Goal: Information Seeking & Learning: Get advice/opinions

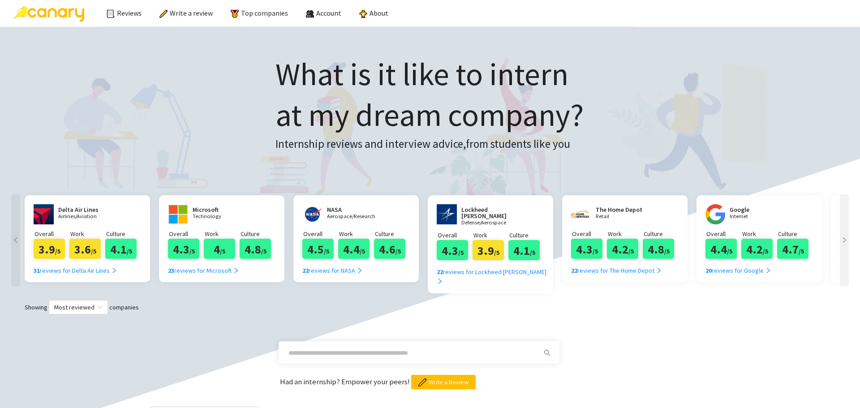
click at [439, 348] on input "text" at bounding box center [408, 353] width 240 height 10
click at [74, 214] on p "Airlines/Aviation" at bounding box center [85, 217] width 54 height 6
drag, startPoint x: 330, startPoint y: 346, endPoint x: 261, endPoint y: 345, distance: 69.4
click at [261, 345] on div "**********" at bounding box center [430, 351] width 842 height 75
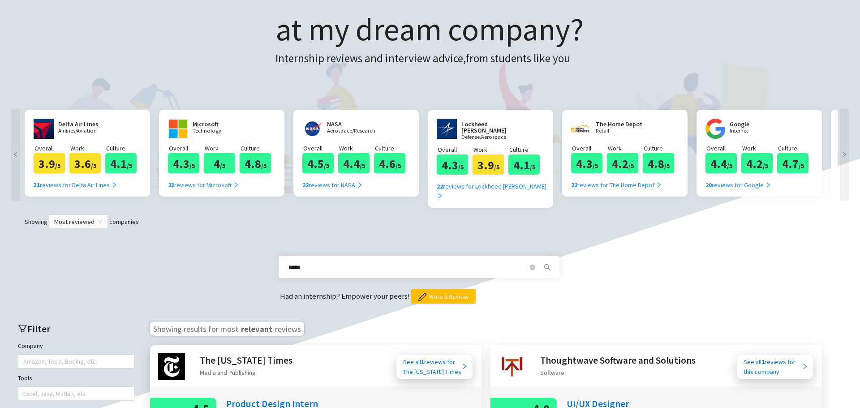
scroll to position [90, 0]
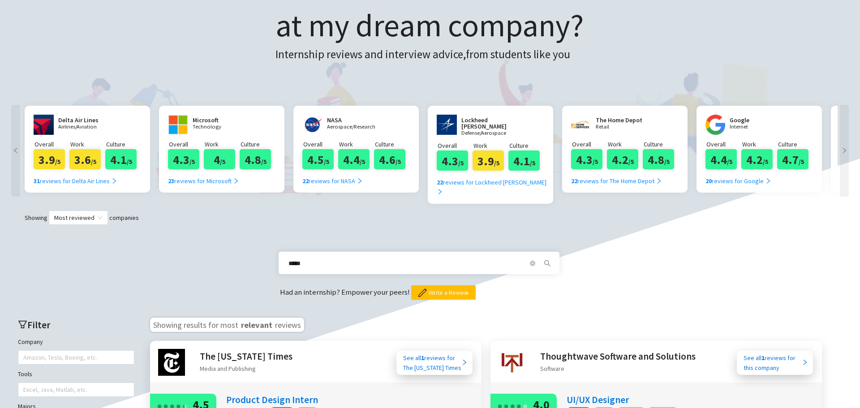
drag, startPoint x: 334, startPoint y: 252, endPoint x: 202, endPoint y: 254, distance: 131.7
click at [202, 254] on div "***** Had an internship? Empower your peers! Write a Review" at bounding box center [430, 262] width 842 height 75
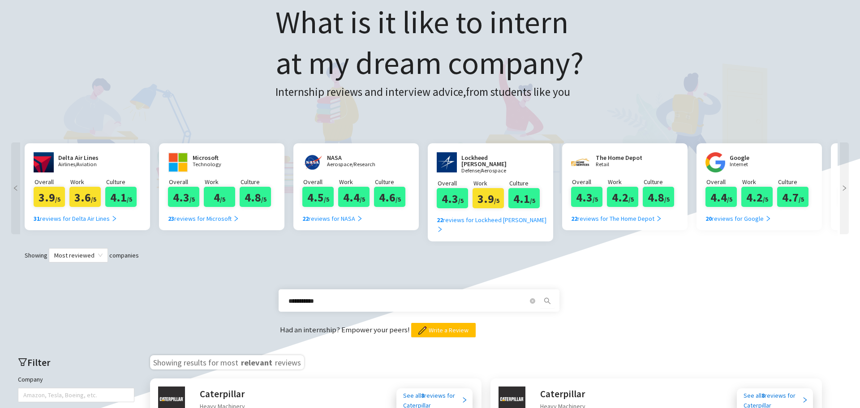
scroll to position [0, 0]
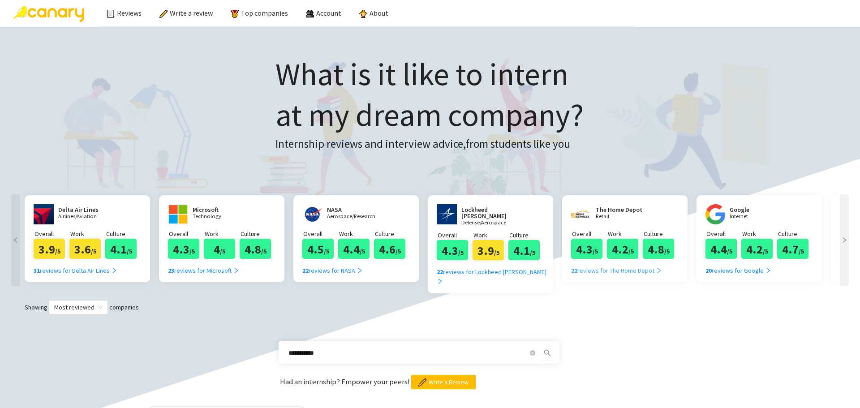
click at [605, 274] on div "22 reviews for The Home Depot" at bounding box center [616, 271] width 91 height 10
drag, startPoint x: 458, startPoint y: 341, endPoint x: 273, endPoint y: 335, distance: 185.0
click at [273, 335] on div "**********" at bounding box center [430, 351] width 842 height 75
type input "*********"
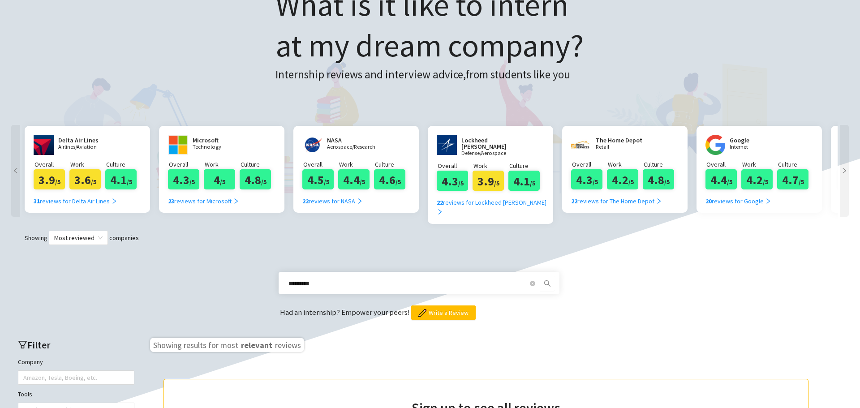
scroll to position [45, 0]
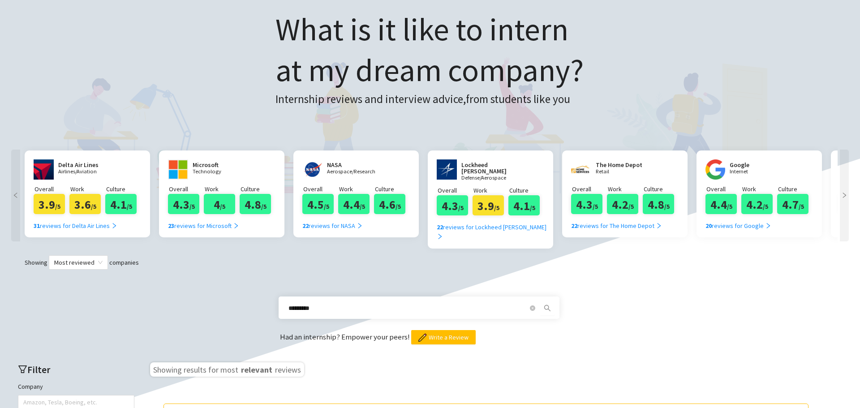
click at [844, 195] on icon "right" at bounding box center [844, 195] width 6 height 6
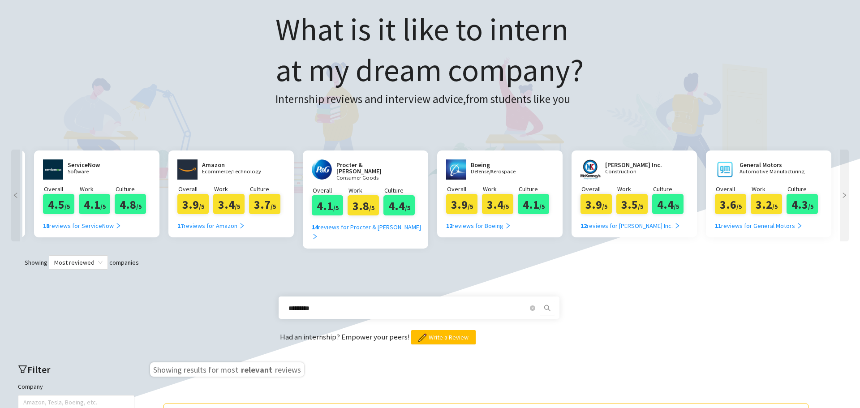
scroll to position [0, 806]
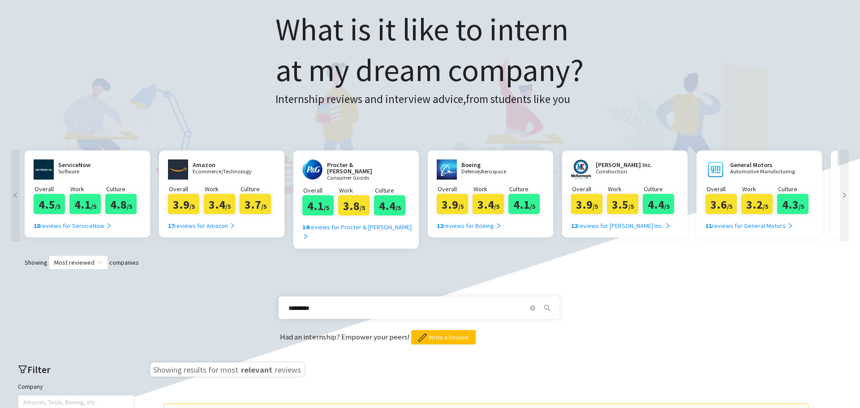
click at [844, 195] on icon "right" at bounding box center [844, 195] width 6 height 6
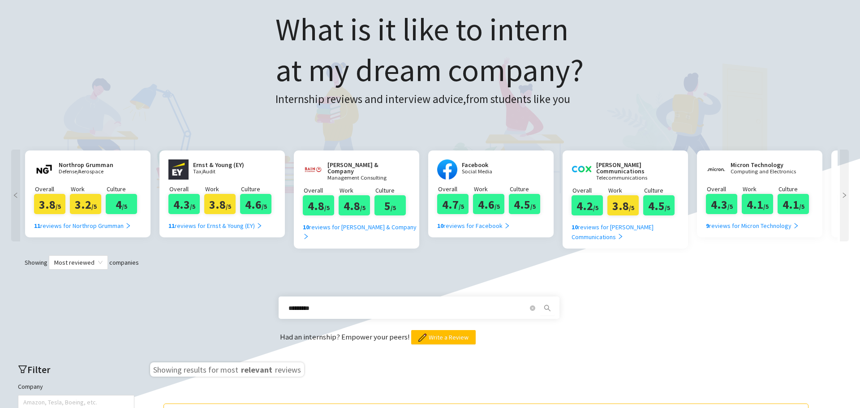
scroll to position [0, 1612]
click at [844, 195] on icon "right" at bounding box center [844, 195] width 6 height 6
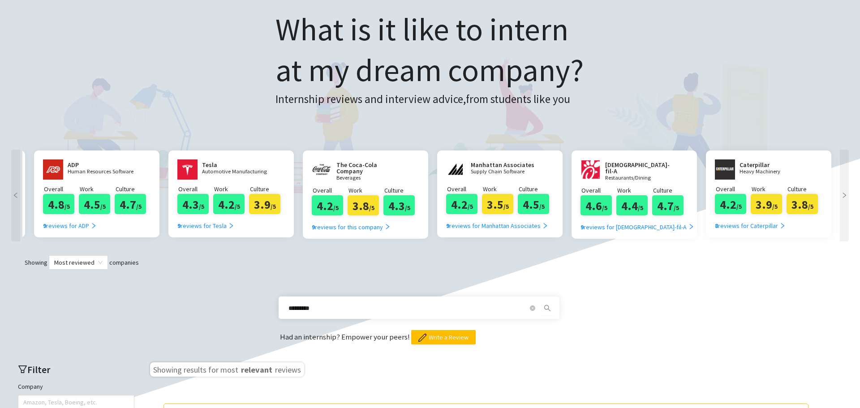
scroll to position [0, 2418]
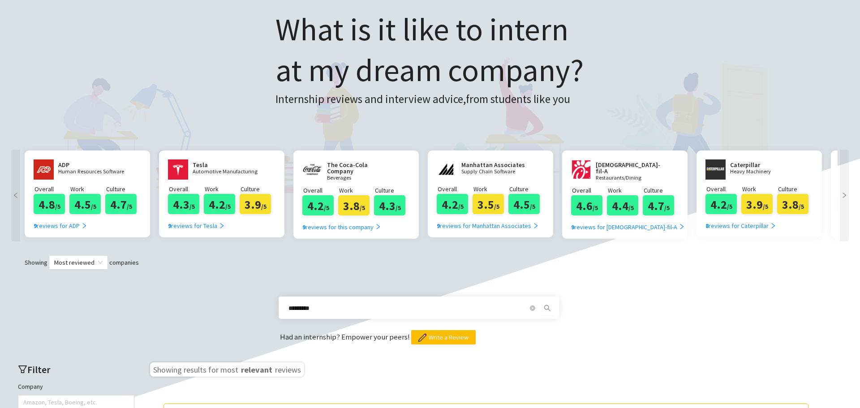
click at [844, 195] on icon "right" at bounding box center [844, 195] width 6 height 6
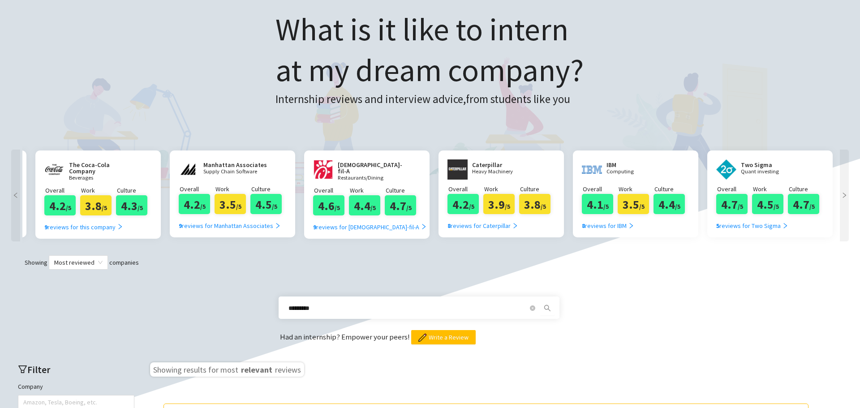
scroll to position [0, 2678]
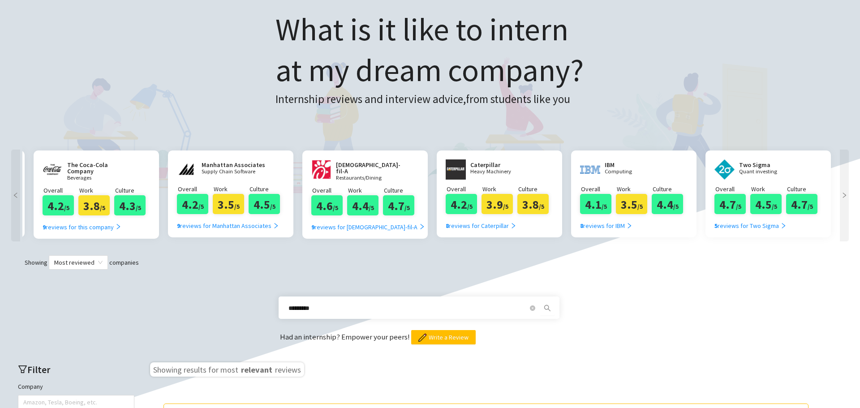
click at [844, 195] on icon "right" at bounding box center [844, 195] width 6 height 6
click at [751, 223] on div "5 reviews for Two Sigma" at bounding box center [750, 226] width 72 height 10
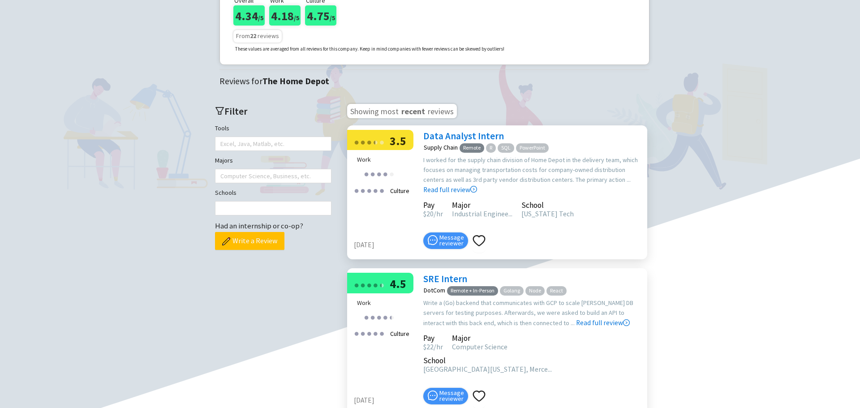
scroll to position [179, 0]
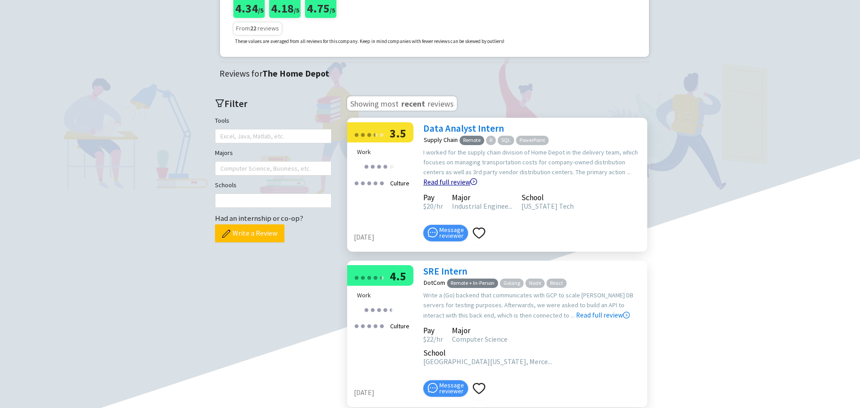
click at [477, 186] on link "Read full review" at bounding box center [450, 159] width 54 height 53
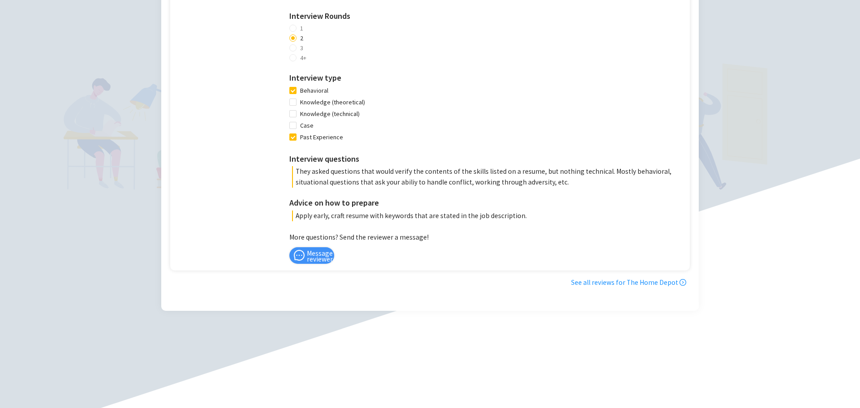
scroll to position [896, 0]
